Goal: Task Accomplishment & Management: Complete application form

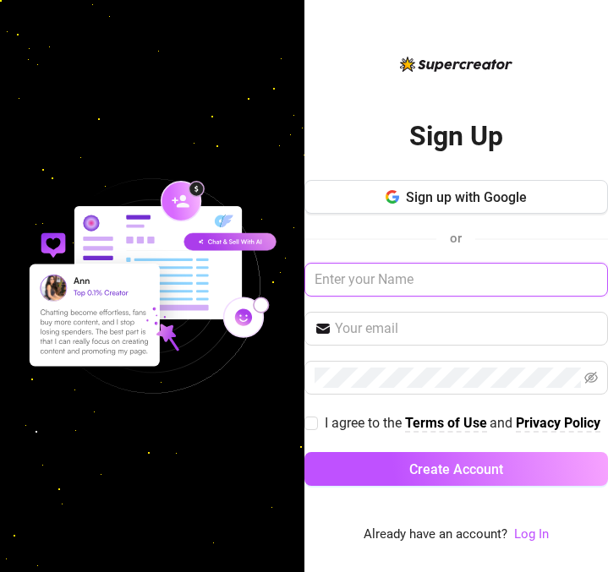
click at [430, 271] on input "text" at bounding box center [456, 280] width 304 height 34
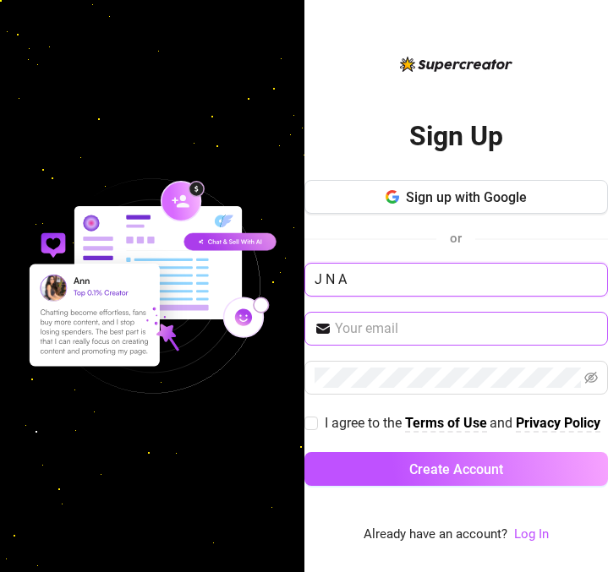
type input "J N A"
click at [402, 319] on input "text" at bounding box center [467, 329] width 264 height 20
type input "[EMAIL_ADDRESS][DOMAIN_NAME]"
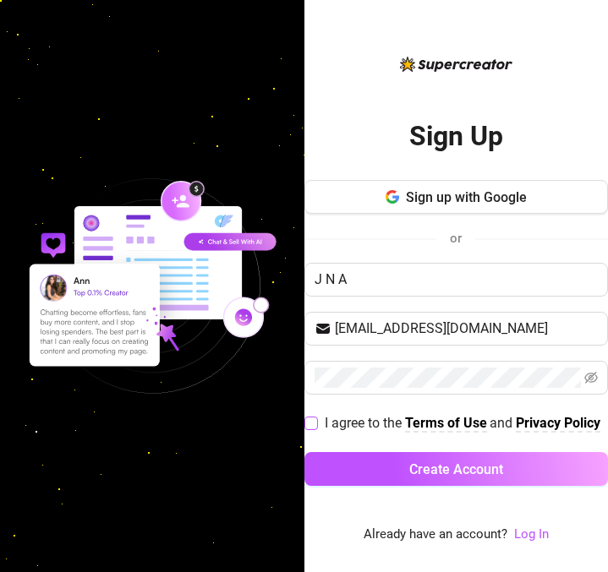
click at [307, 419] on input "I agree to the Terms of Use and Privacy Policy" at bounding box center [310, 423] width 12 height 12
checkbox input "true"
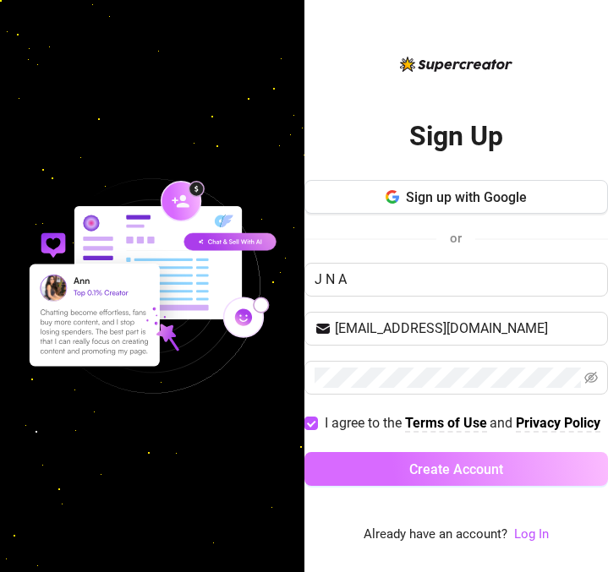
click at [350, 477] on button "Create Account" at bounding box center [456, 469] width 304 height 34
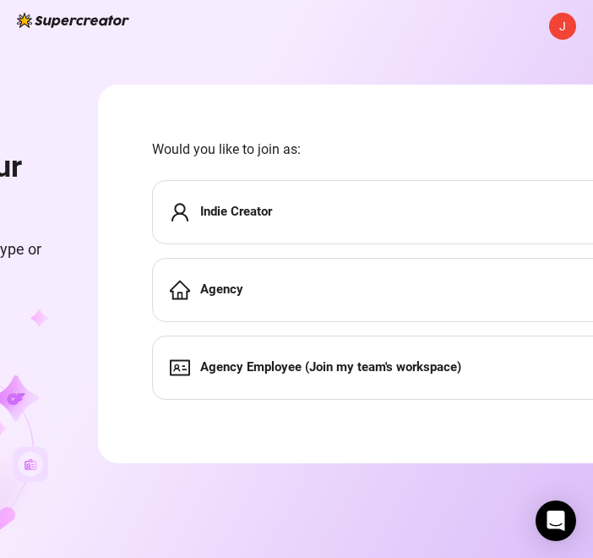
click at [265, 202] on span "Indie Creator" at bounding box center [236, 212] width 72 height 20
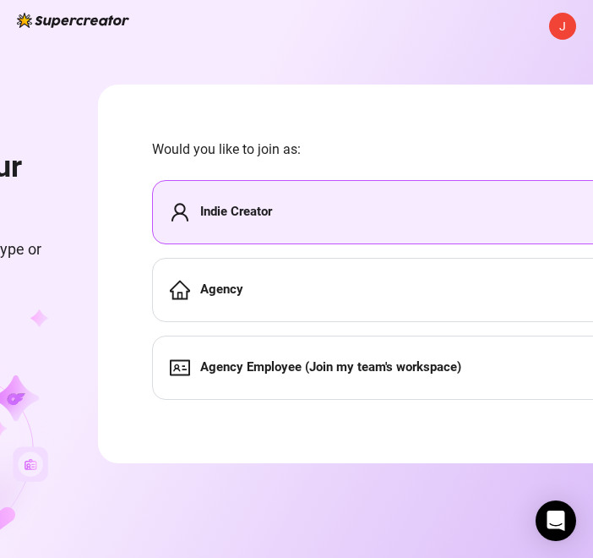
scroll to position [1, 1]
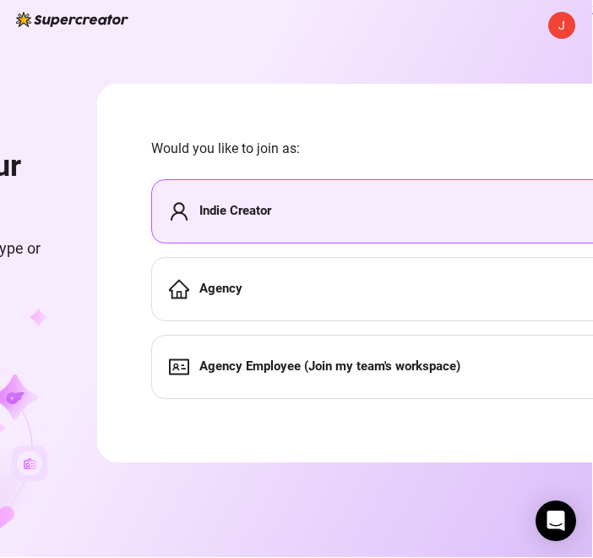
click at [314, 213] on div "Indie Creator" at bounding box center [419, 211] width 536 height 64
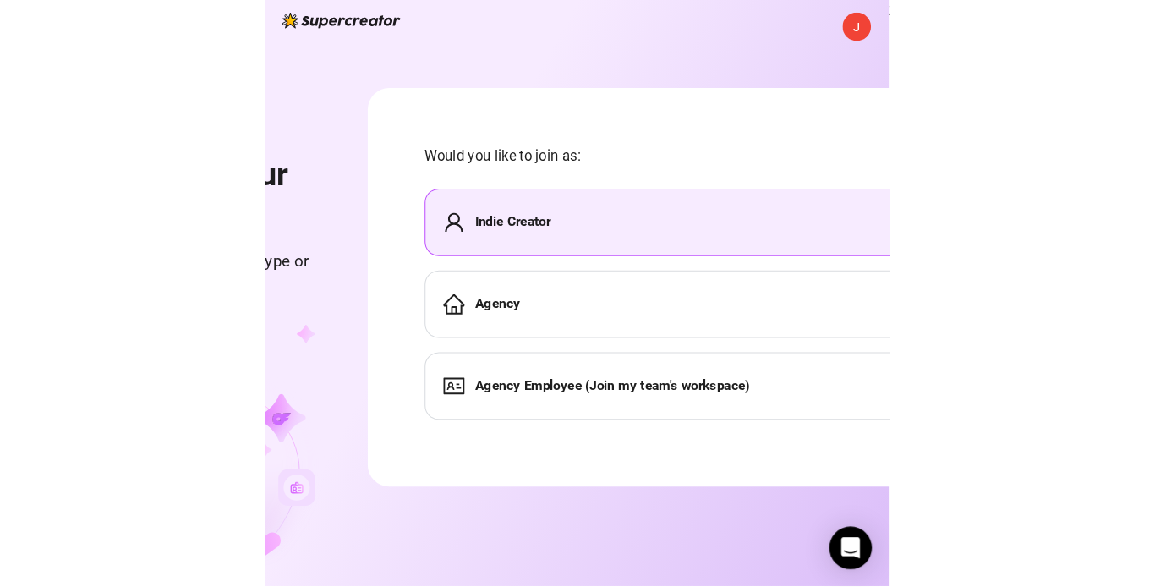
scroll to position [0, 0]
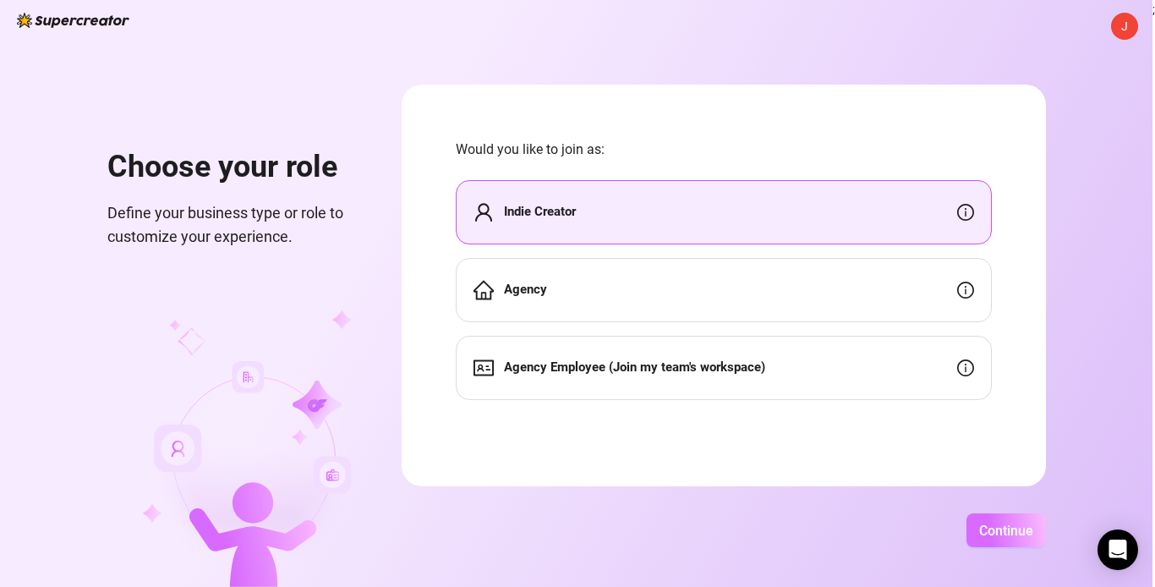
click at [607, 536] on span "Continue" at bounding box center [1006, 530] width 54 height 16
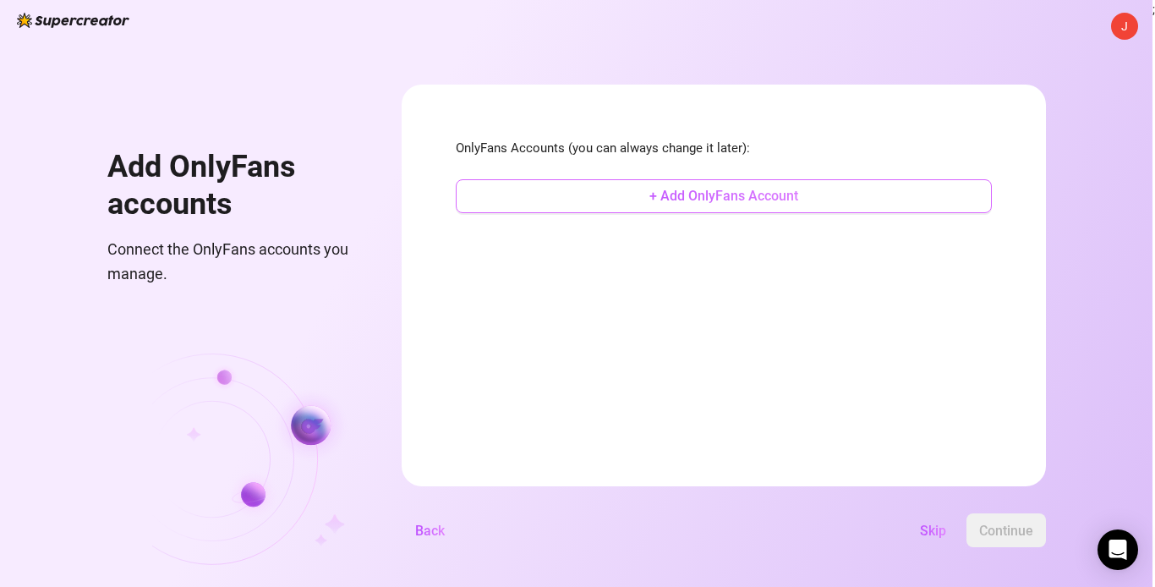
click at [607, 208] on button "+ Add OnlyFans Account" at bounding box center [724, 196] width 536 height 34
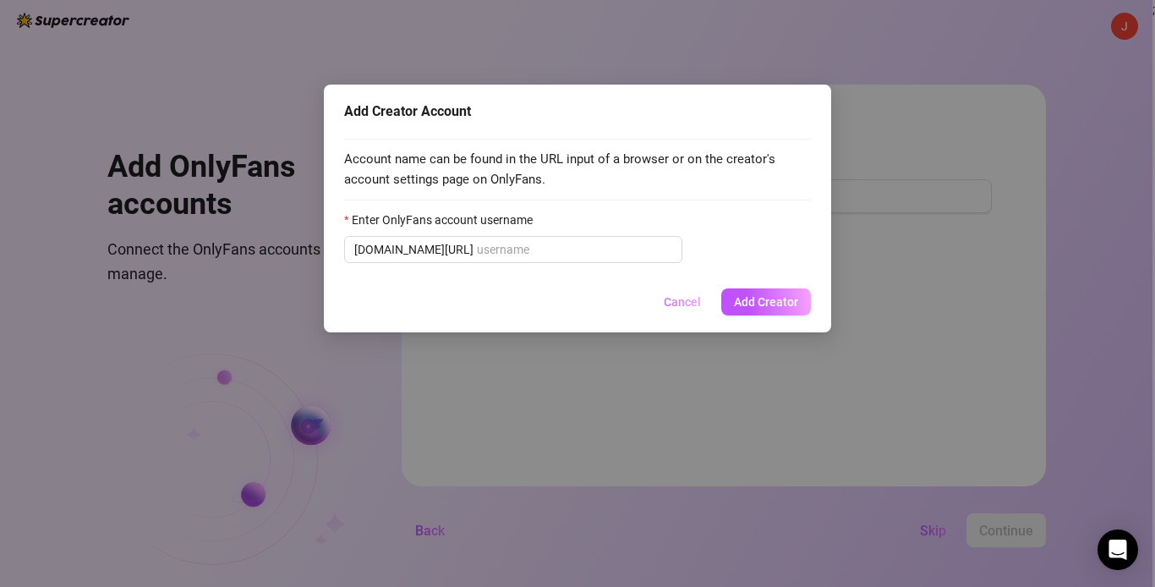
click at [607, 309] on span "Cancel" at bounding box center [682, 302] width 37 height 14
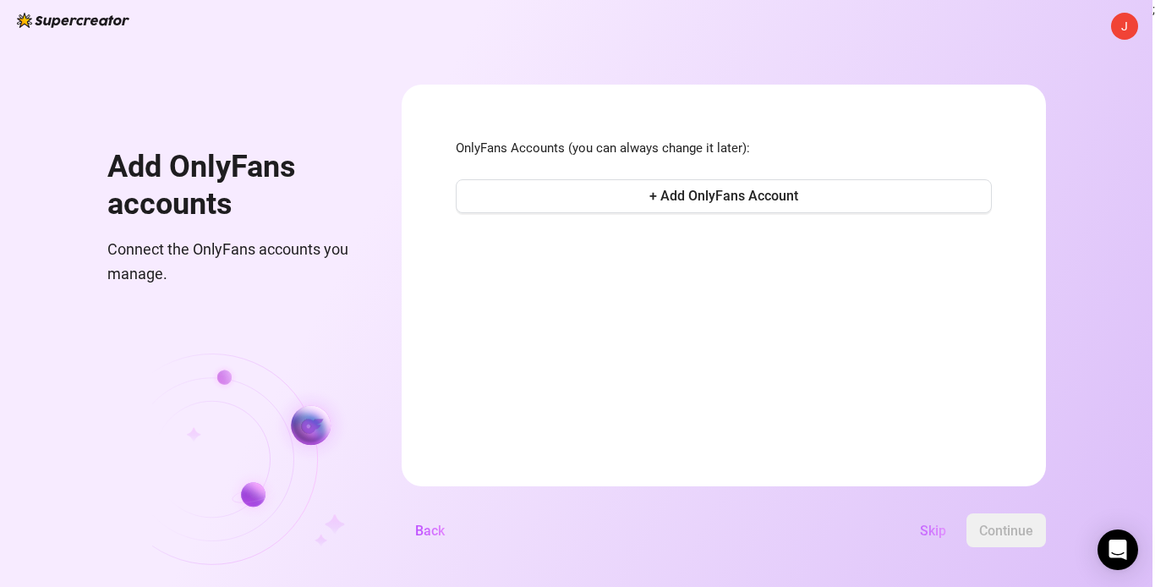
click at [607, 531] on span "Skip" at bounding box center [933, 530] width 26 height 16
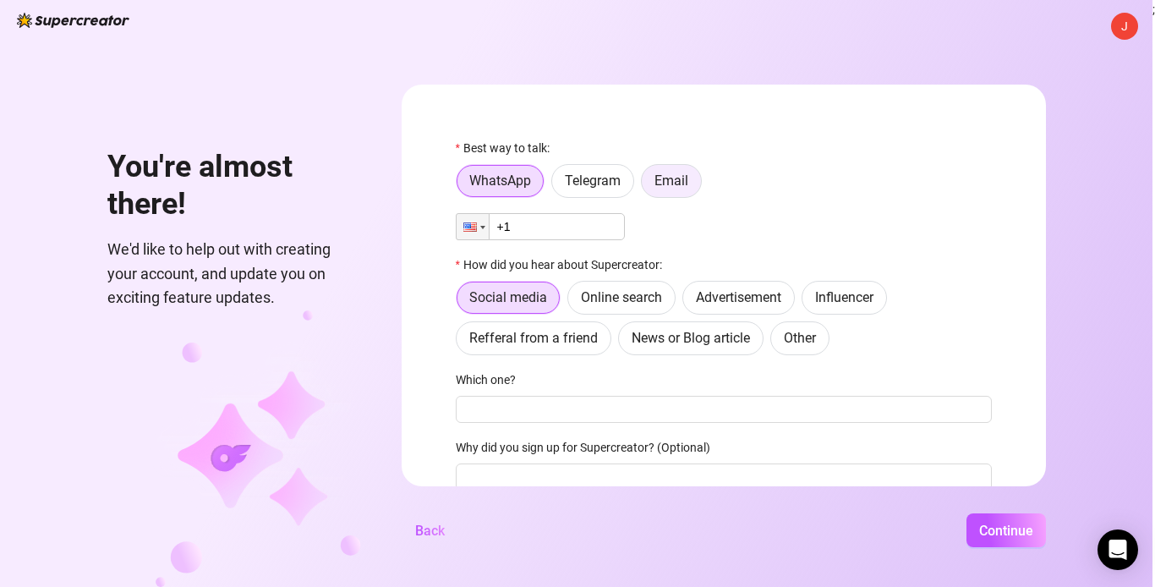
click at [607, 183] on span "Email" at bounding box center [671, 180] width 34 height 16
click at [607, 185] on input "Email" at bounding box center [646, 185] width 0 height 0
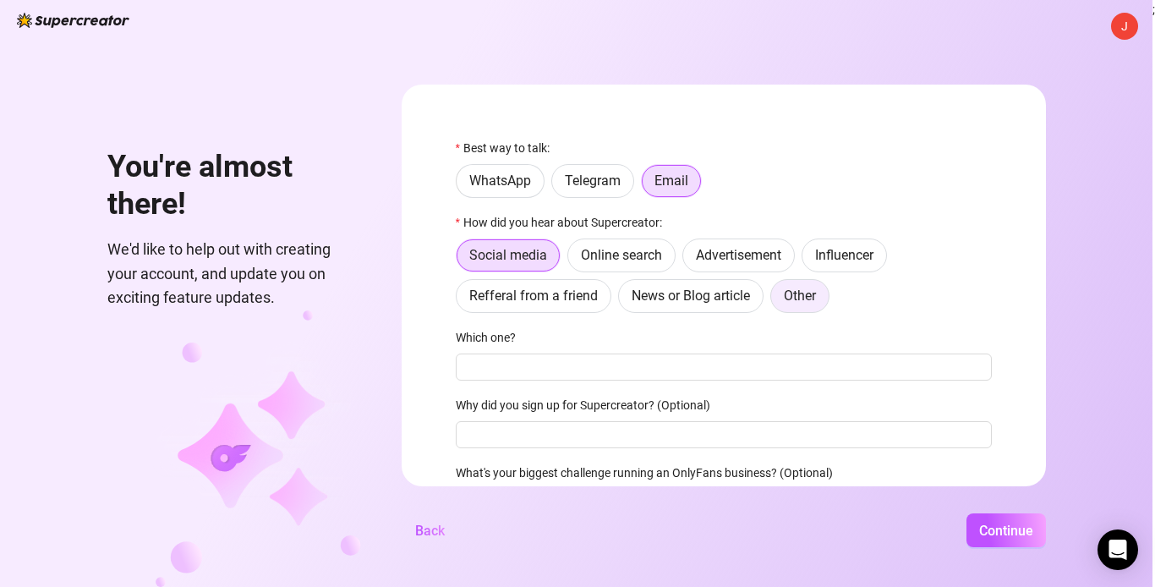
click at [607, 294] on span "Other" at bounding box center [800, 295] width 32 height 16
click at [607, 300] on input "Other" at bounding box center [775, 300] width 0 height 0
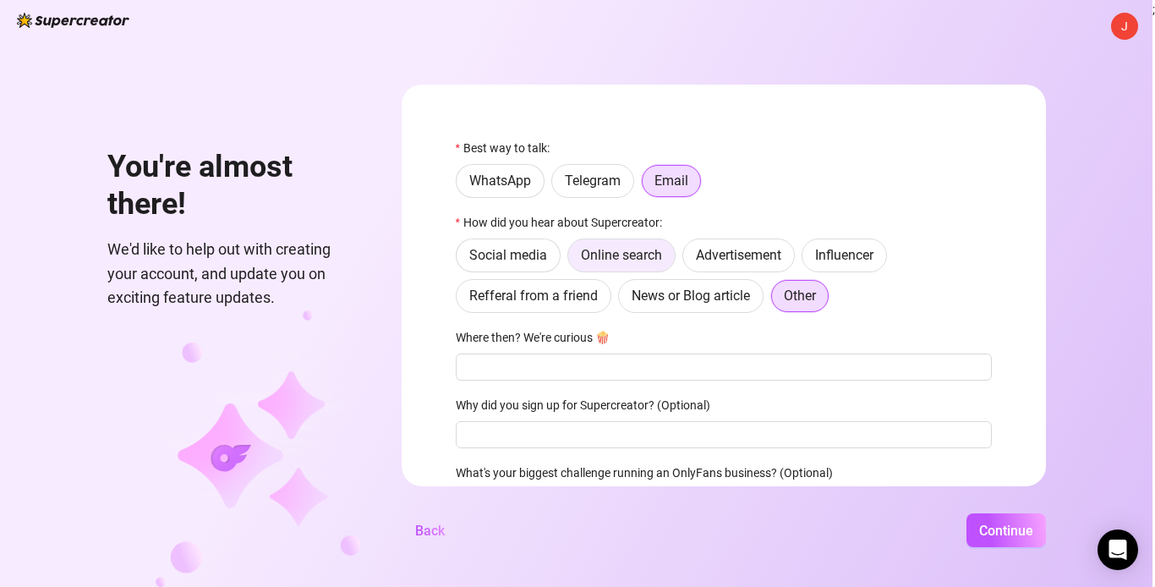
click at [607, 263] on span "Online search" at bounding box center [621, 255] width 81 height 16
click at [572, 260] on input "Online search" at bounding box center [572, 260] width 0 height 0
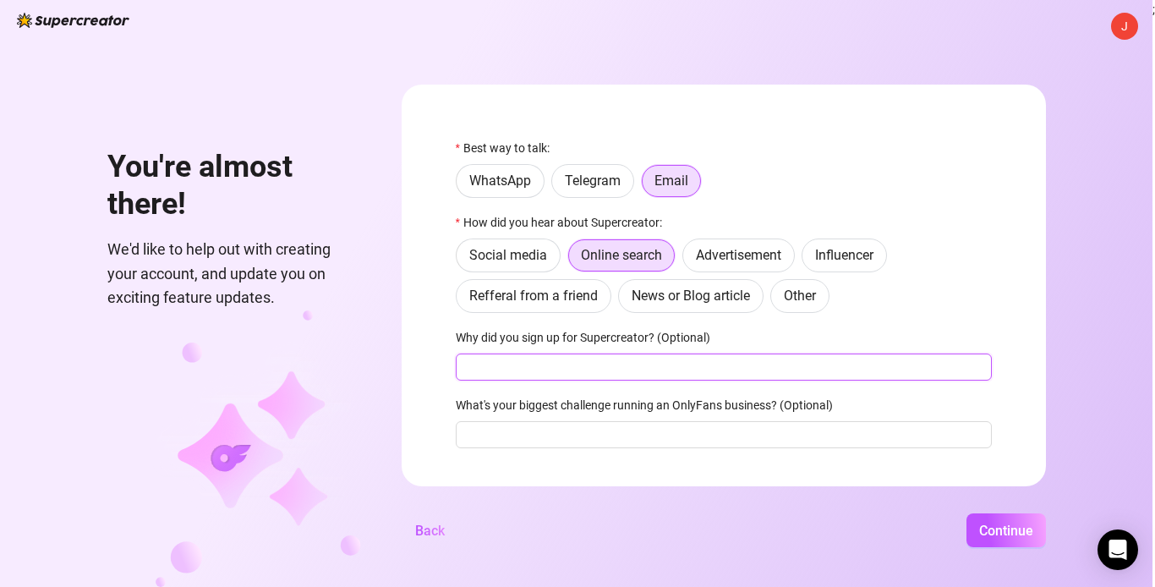
click at [560, 372] on input "Why did you sign up for Supercreator? (Optional)" at bounding box center [724, 366] width 536 height 27
type input "F"
type input "W"
type input "Z"
type input "WANNA BE A ROCK STAR"
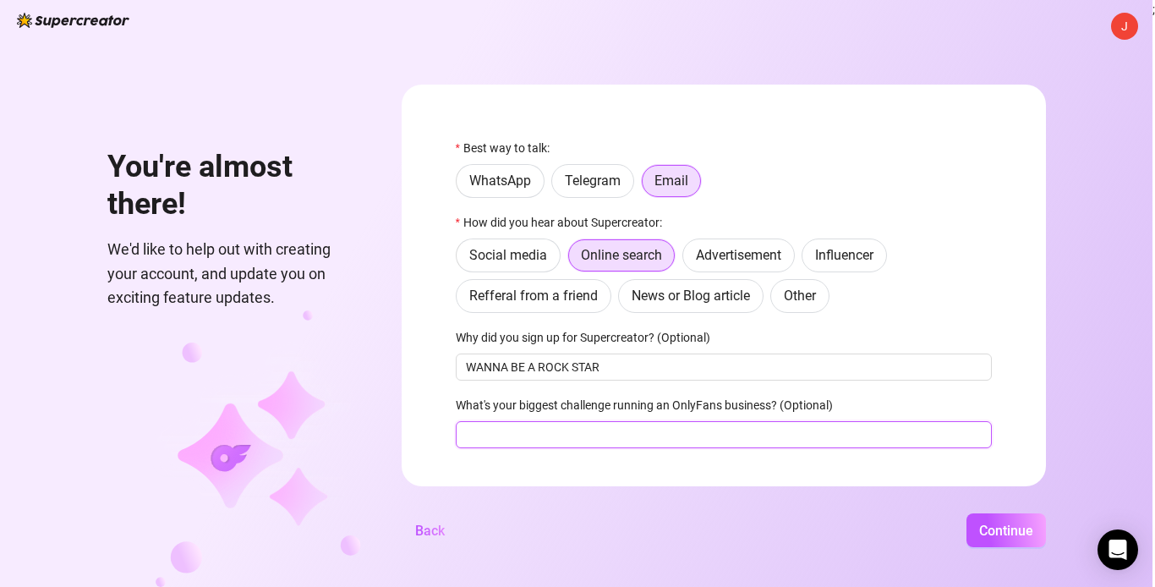
click at [607, 439] on input "What's your biggest challenge running an OnlyFans business? (Optional)" at bounding box center [724, 434] width 536 height 27
type input "NOTHING"
click at [607, 513] on button "Continue" at bounding box center [1005, 530] width 79 height 34
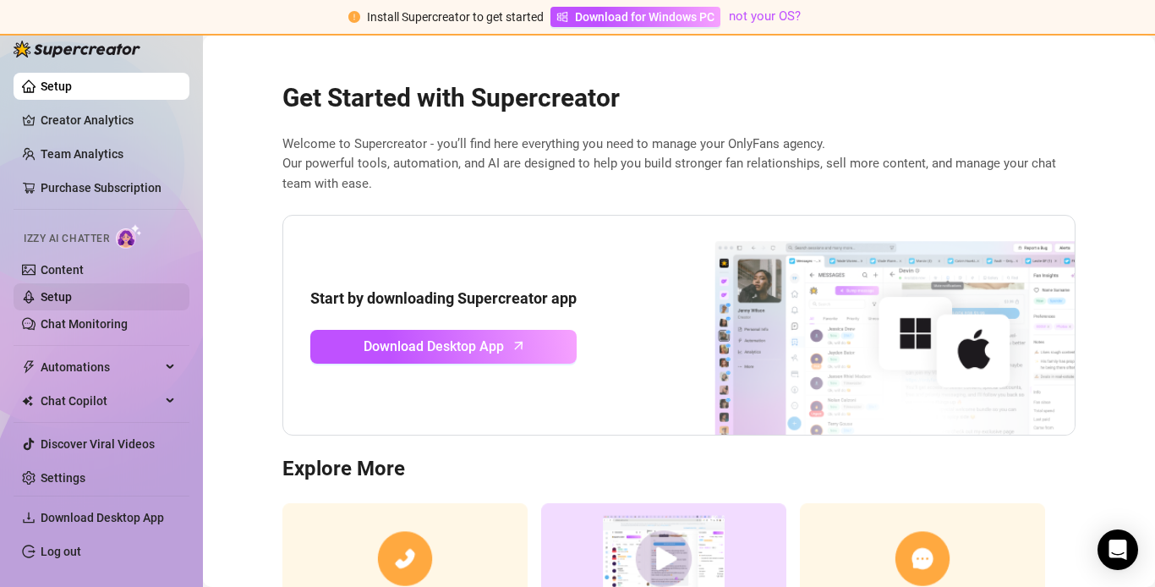
click at [56, 302] on link "Setup" at bounding box center [56, 297] width 31 height 14
